Goal: Check status: Check status

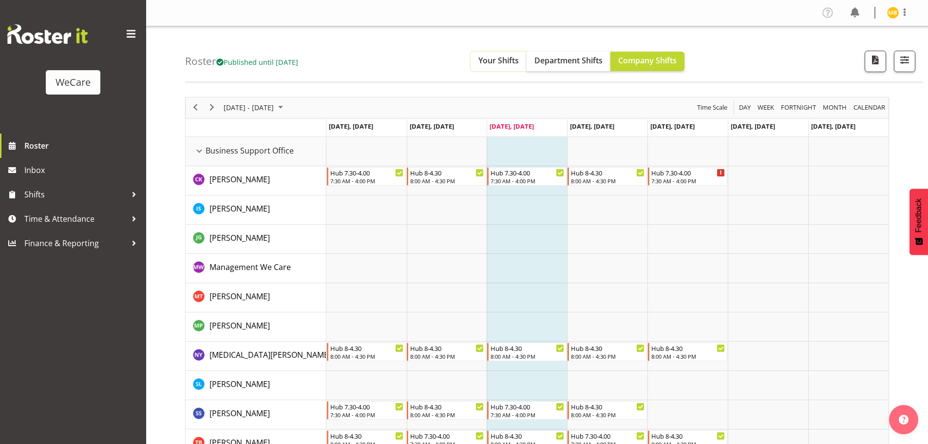
click at [513, 63] on span "Your Shifts" at bounding box center [498, 60] width 40 height 11
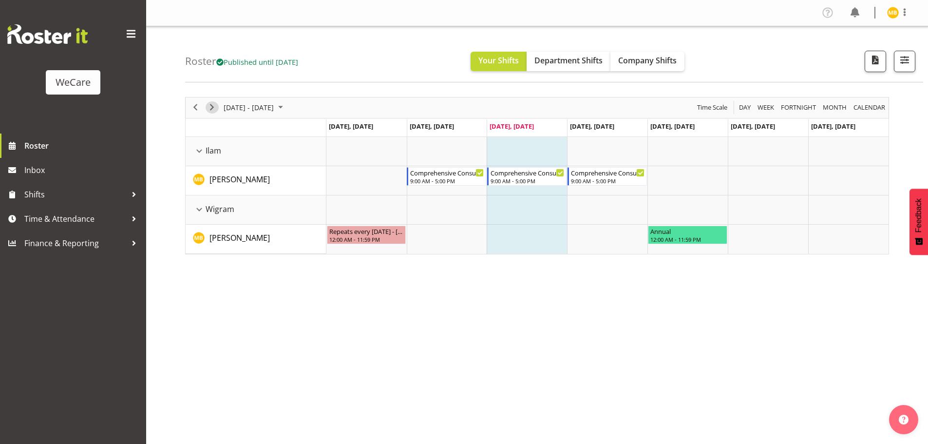
click at [215, 104] on span "Next" at bounding box center [212, 107] width 12 height 12
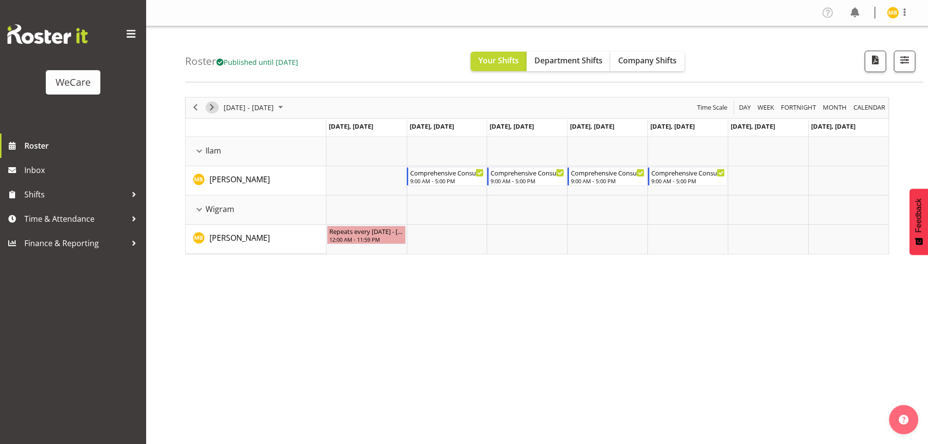
click at [215, 104] on span "Next" at bounding box center [212, 107] width 12 height 12
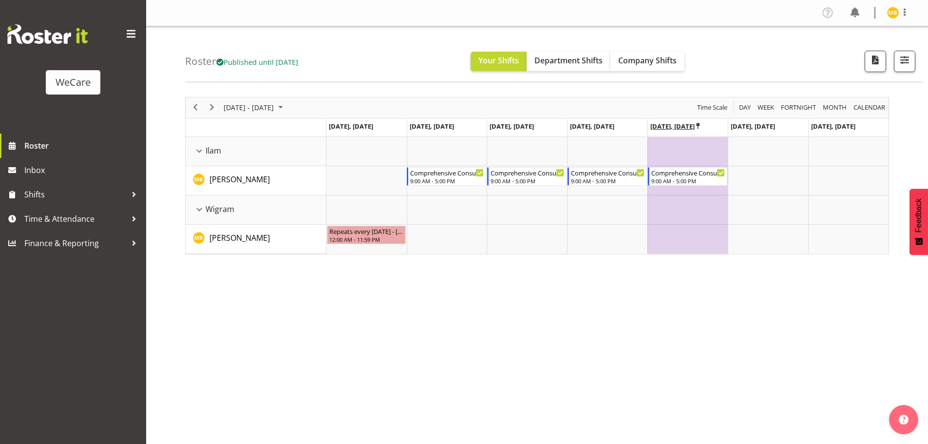
click at [696, 125] on icon "Timeline Week of October 22, 2025" at bounding box center [697, 126] width 3 height 6
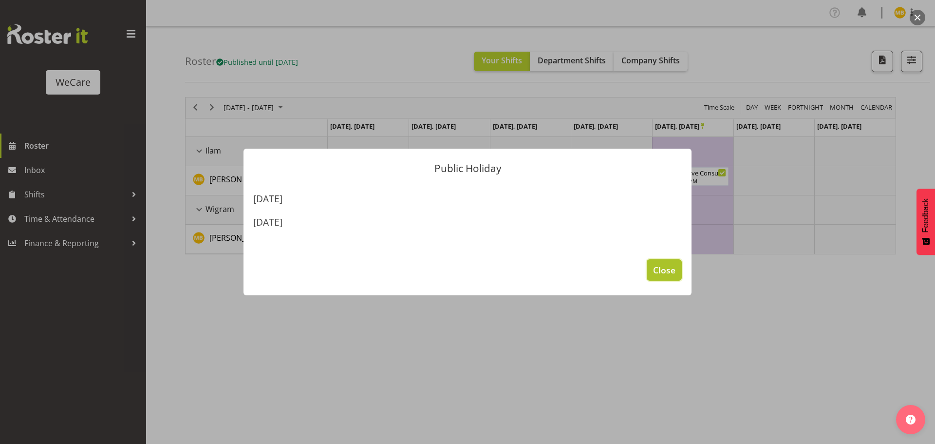
click at [661, 277] on button "Close" at bounding box center [664, 269] width 35 height 21
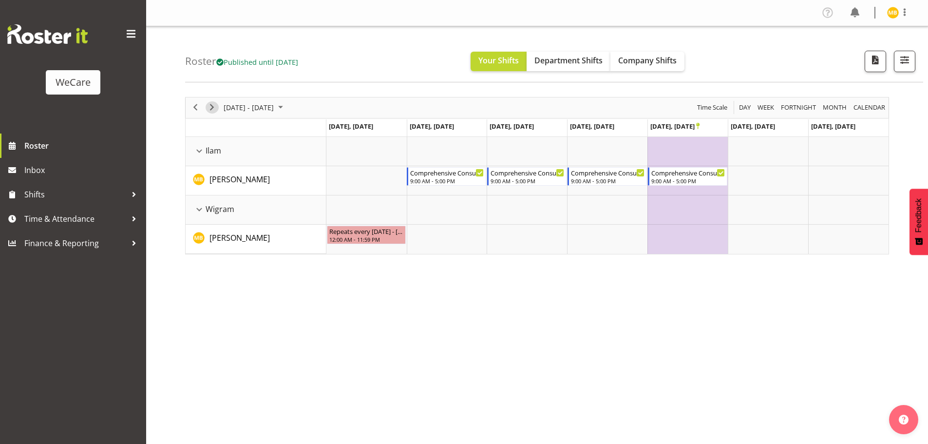
click at [216, 104] on span "Next" at bounding box center [212, 107] width 12 height 12
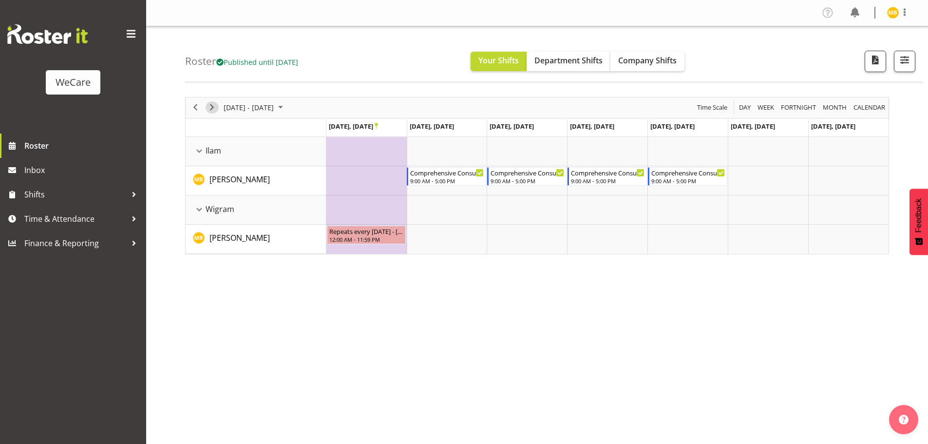
click at [216, 104] on span "Next" at bounding box center [212, 107] width 12 height 12
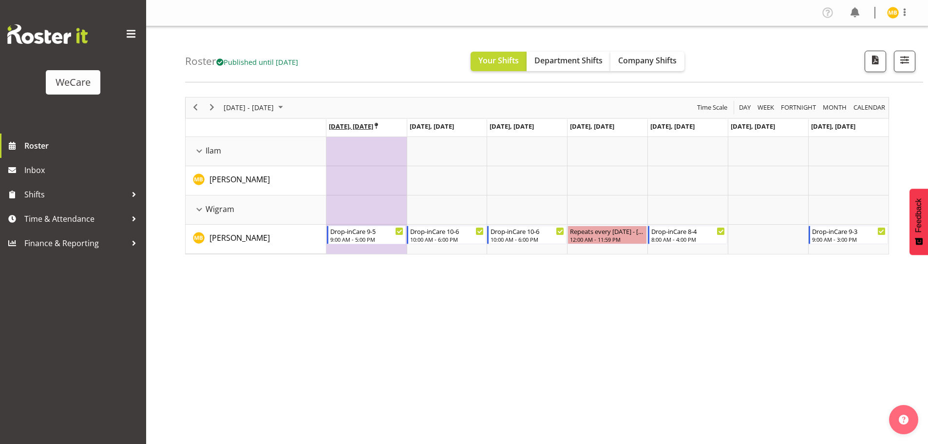
click at [378, 124] on icon "Timeline Week of November 5, 2025" at bounding box center [376, 126] width 3 height 6
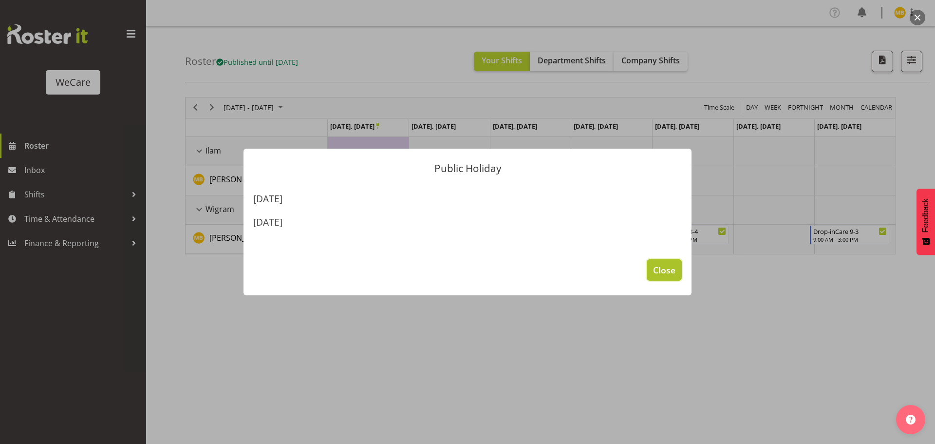
click at [667, 278] on button "Close" at bounding box center [664, 269] width 35 height 21
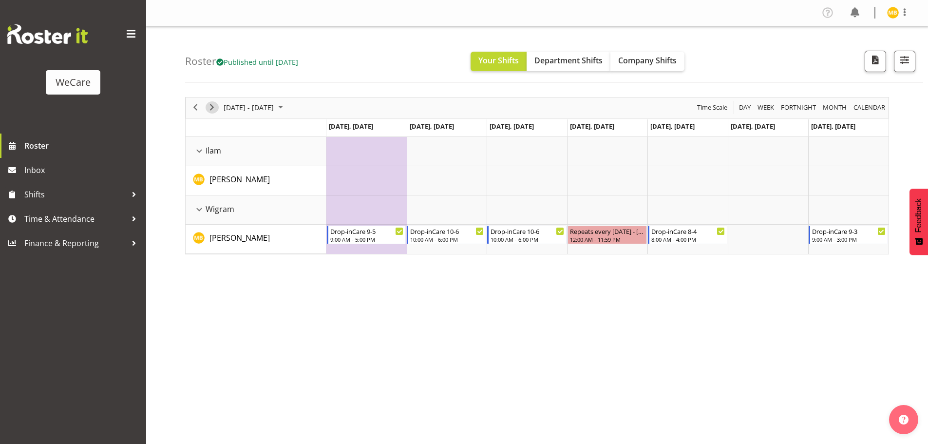
click at [212, 105] on span "Next" at bounding box center [212, 107] width 12 height 12
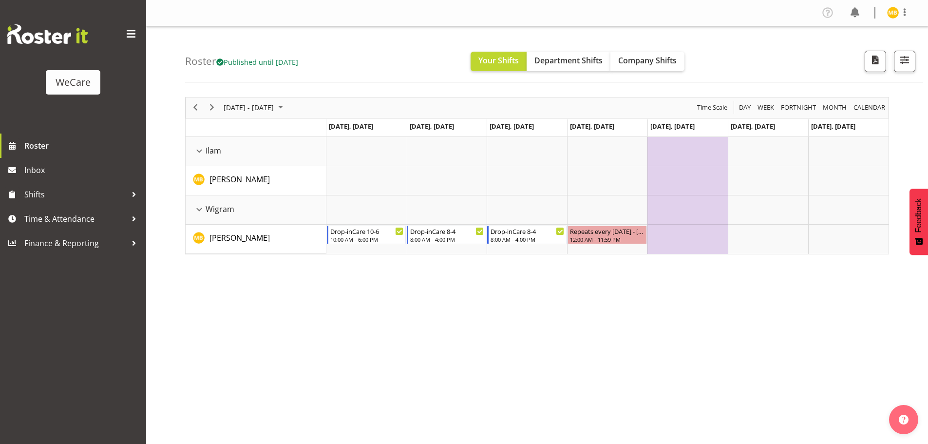
click at [665, 335] on div "[DATE] - [DATE] [DATE] Day Week Fortnight Month calendar Month Agenda Time Scal…" at bounding box center [556, 285] width 743 height 390
